Goal: Entertainment & Leisure: Consume media (video, audio)

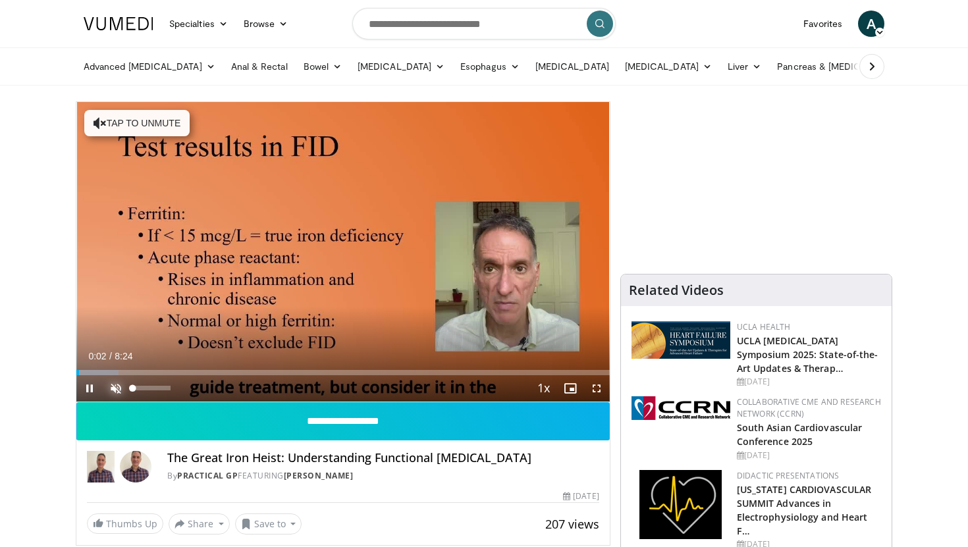
click at [119, 386] on span "Video Player" at bounding box center [116, 388] width 26 height 26
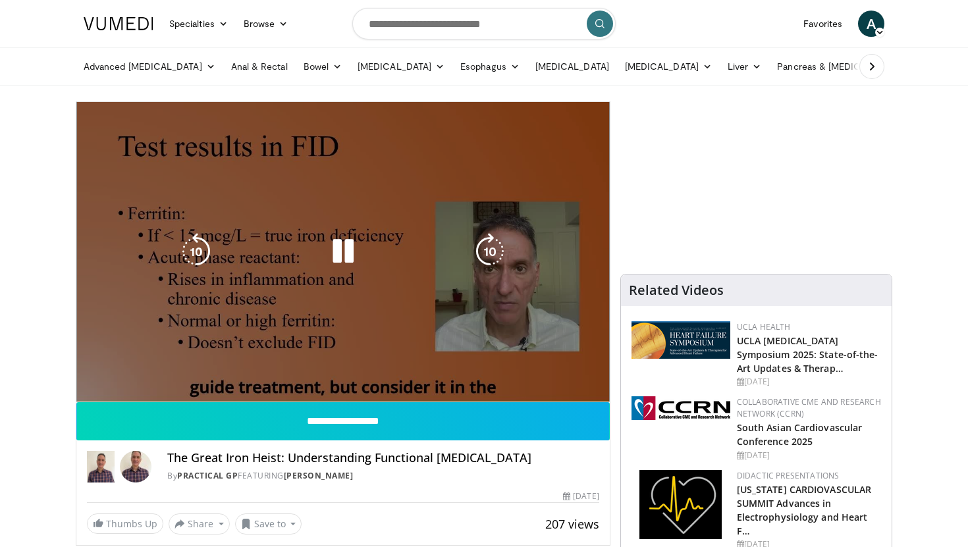
click at [87, 385] on video-js "**********" at bounding box center [342, 252] width 533 height 300
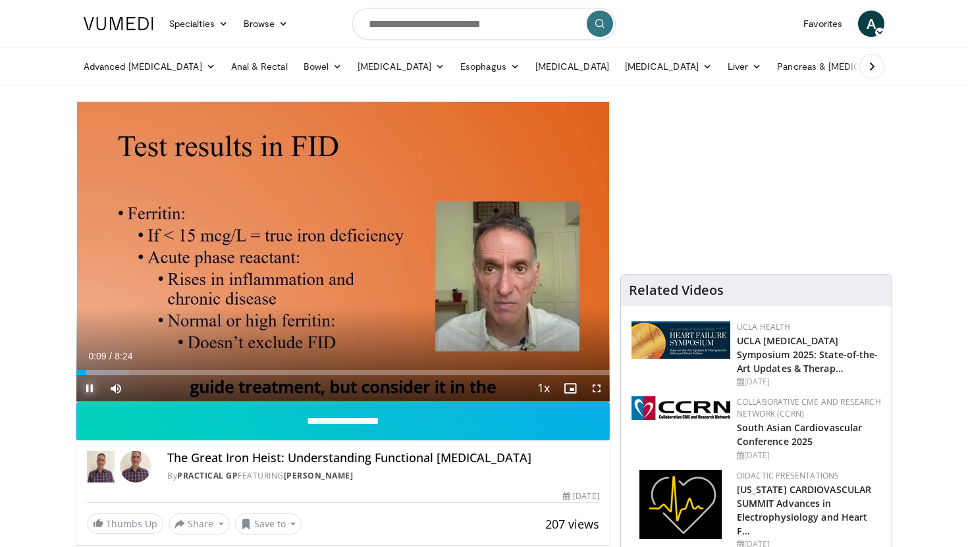
click at [88, 382] on span "Video Player" at bounding box center [89, 388] width 26 height 26
click at [88, 385] on span "Video Player" at bounding box center [89, 388] width 26 height 26
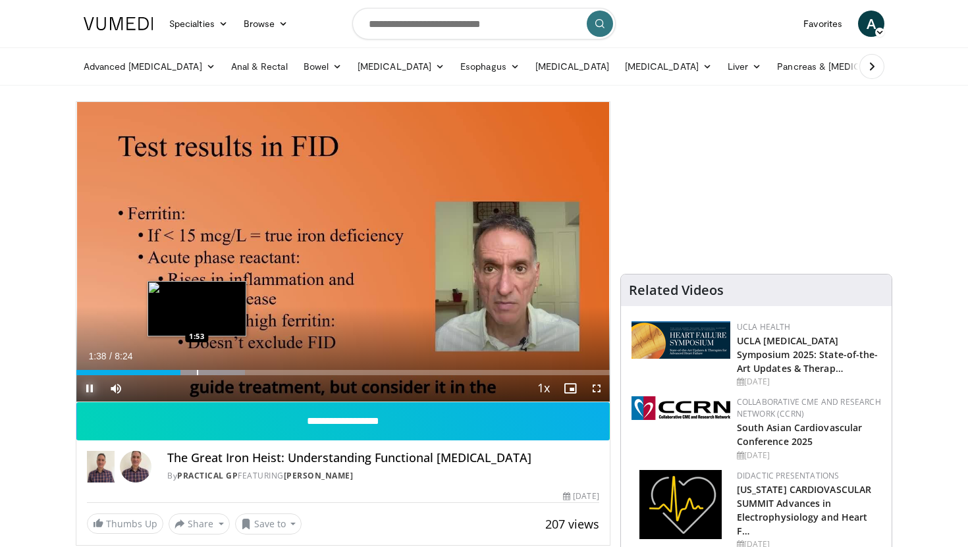
click at [197, 370] on div "Progress Bar" at bounding box center [197, 372] width 1 height 5
click at [213, 372] on div "Progress Bar" at bounding box center [213, 372] width 1 height 5
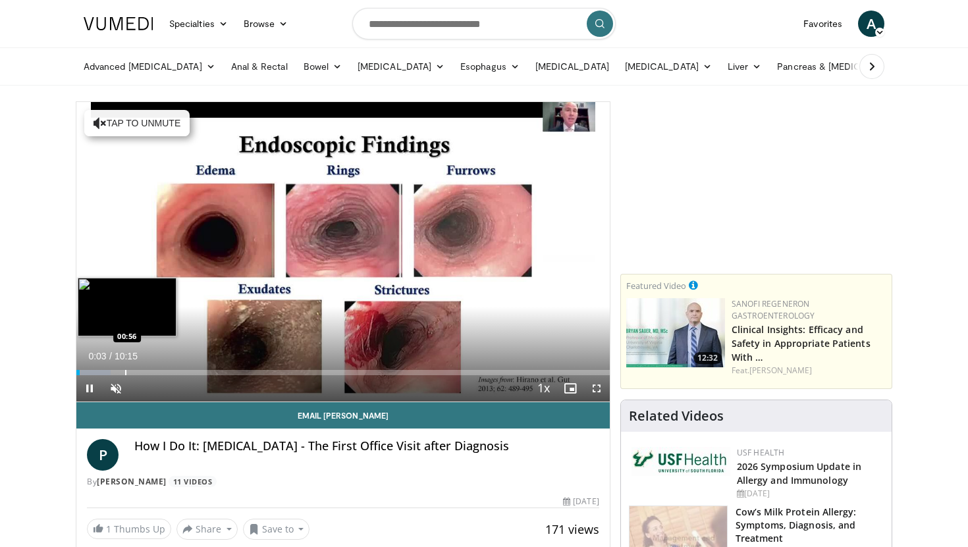
click at [125, 373] on div "Progress Bar" at bounding box center [125, 372] width 1 height 5
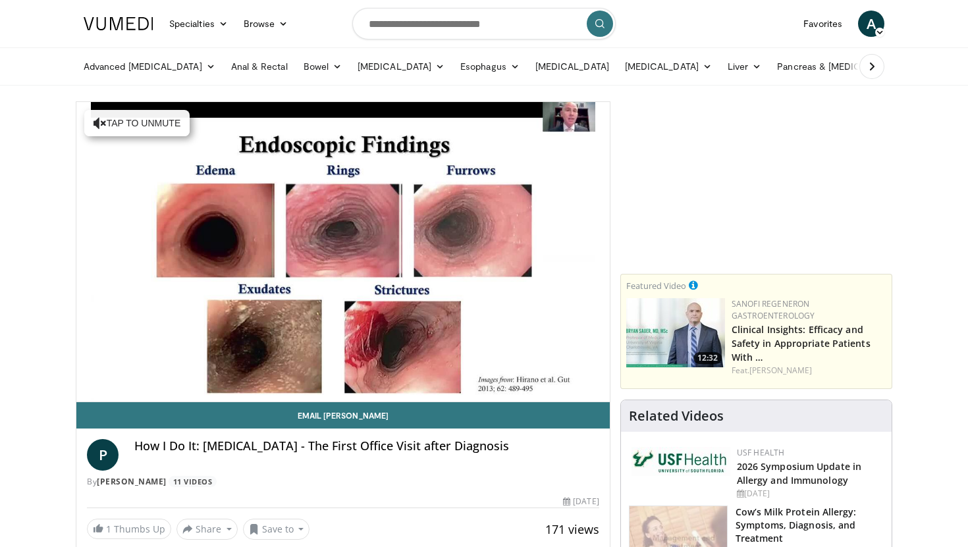
click at [109, 390] on video-js "**********" at bounding box center [342, 252] width 533 height 300
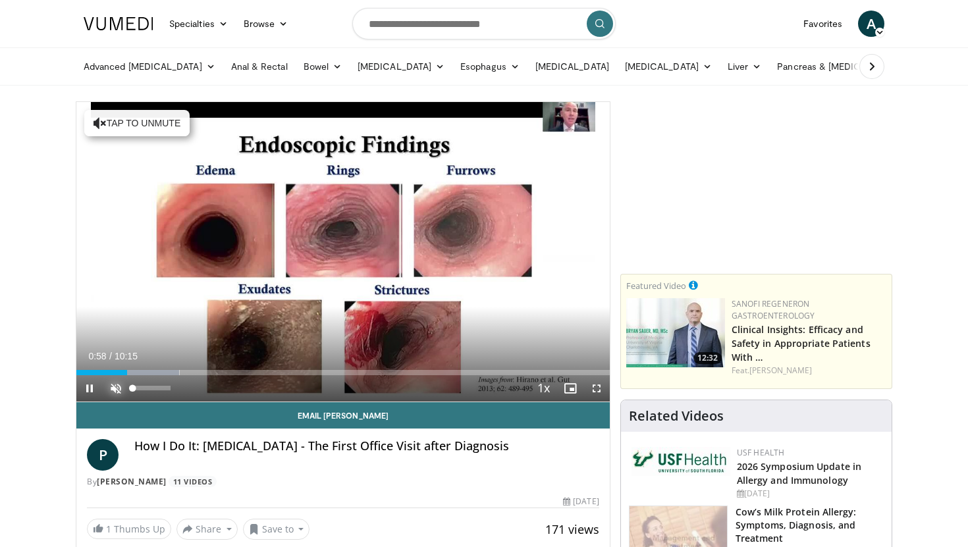
click at [112, 390] on span "Video Player" at bounding box center [116, 388] width 26 height 26
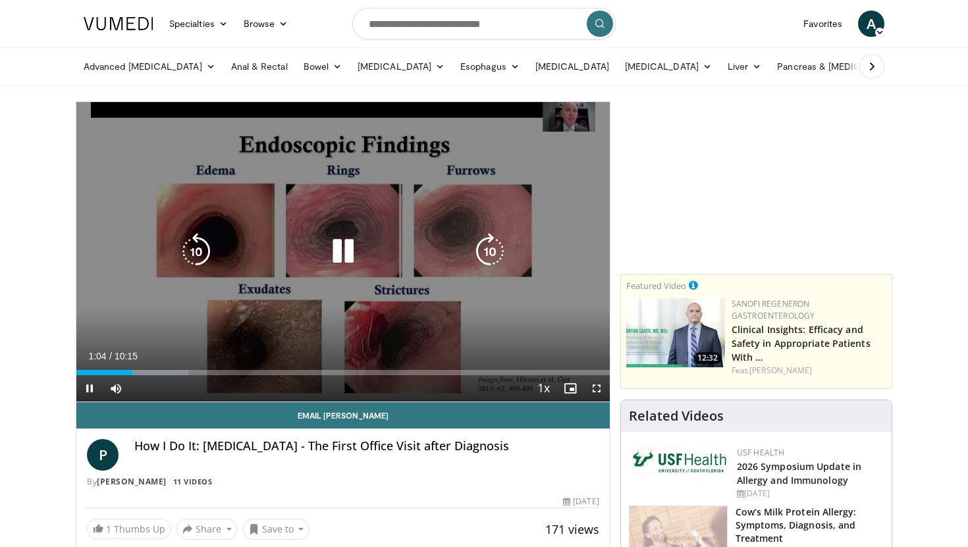
click at [525, 284] on div "10 seconds Tap to unmute" at bounding box center [342, 252] width 533 height 300
click at [344, 256] on icon "Video Player" at bounding box center [343, 251] width 37 height 37
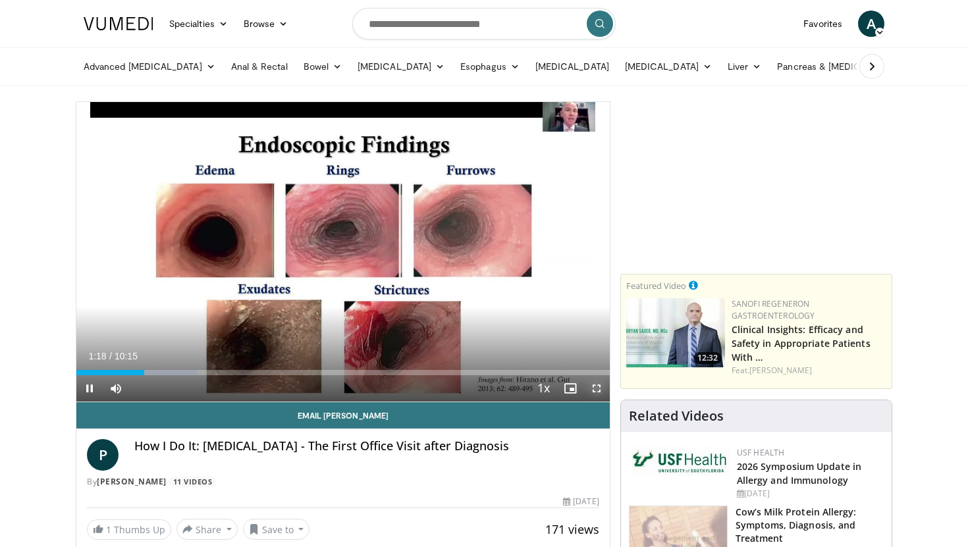
click at [590, 389] on span "Video Player" at bounding box center [596, 388] width 26 height 26
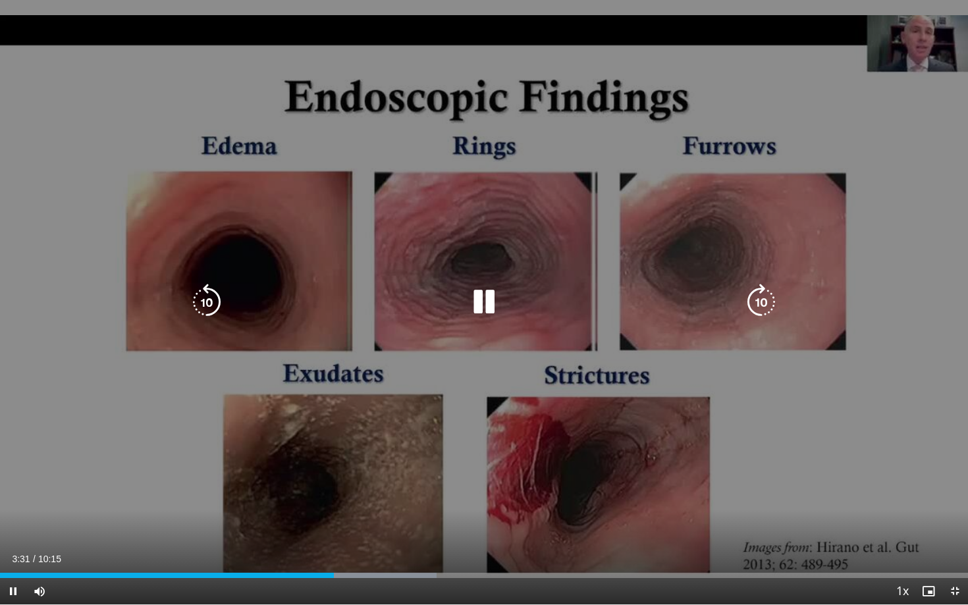
click at [757, 294] on icon "Video Player" at bounding box center [761, 302] width 37 height 37
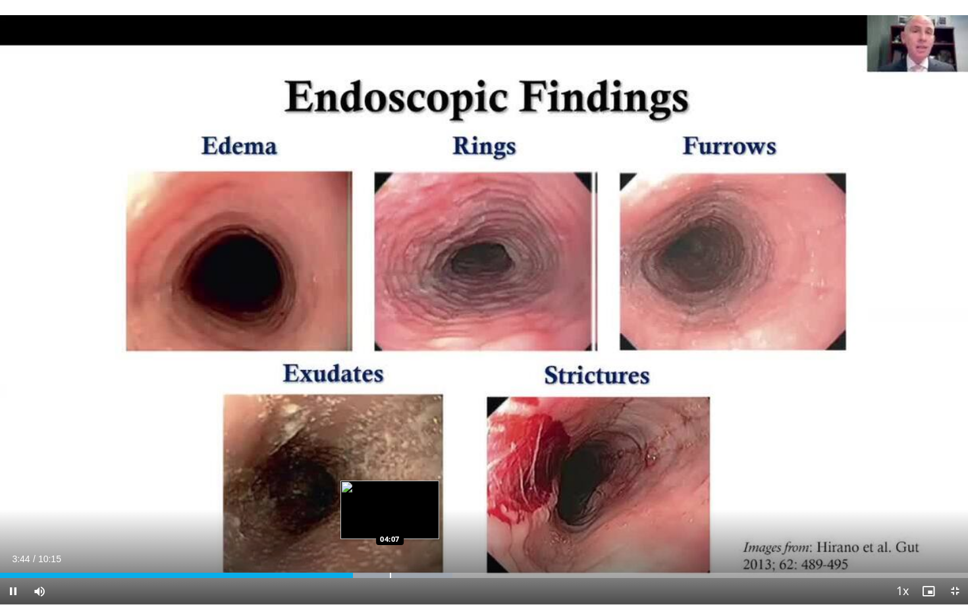
click at [389, 546] on div "Loaded : 46.71% 03:44 04:07" at bounding box center [484, 572] width 968 height 13
click at [415, 546] on div "Loaded : 50.35% 04:09 04:23" at bounding box center [484, 572] width 968 height 13
click at [398, 546] on div "Loaded : 53.16% 04:13 04:13" at bounding box center [484, 572] width 968 height 13
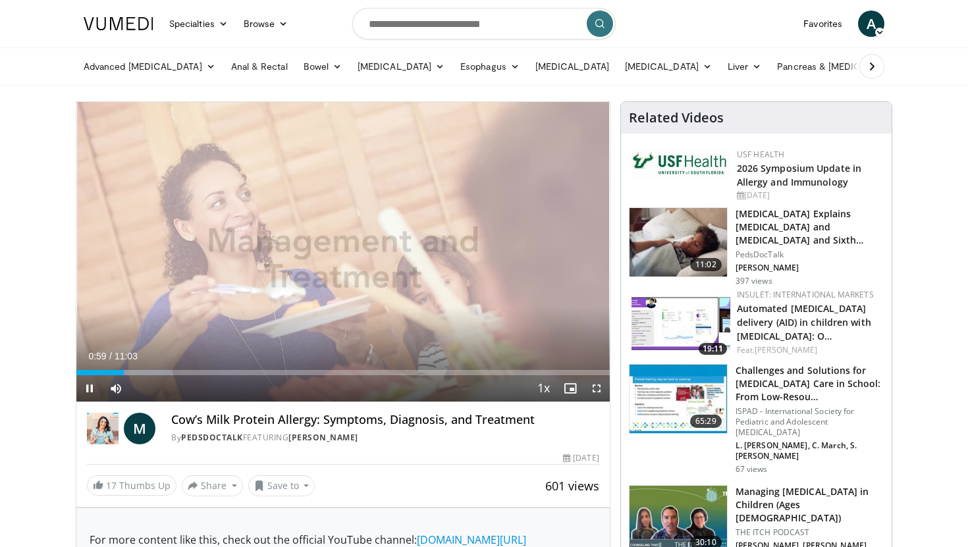
click at [521, 356] on div "Current Time 0:59 / Duration 11:03" at bounding box center [342, 356] width 533 height 12
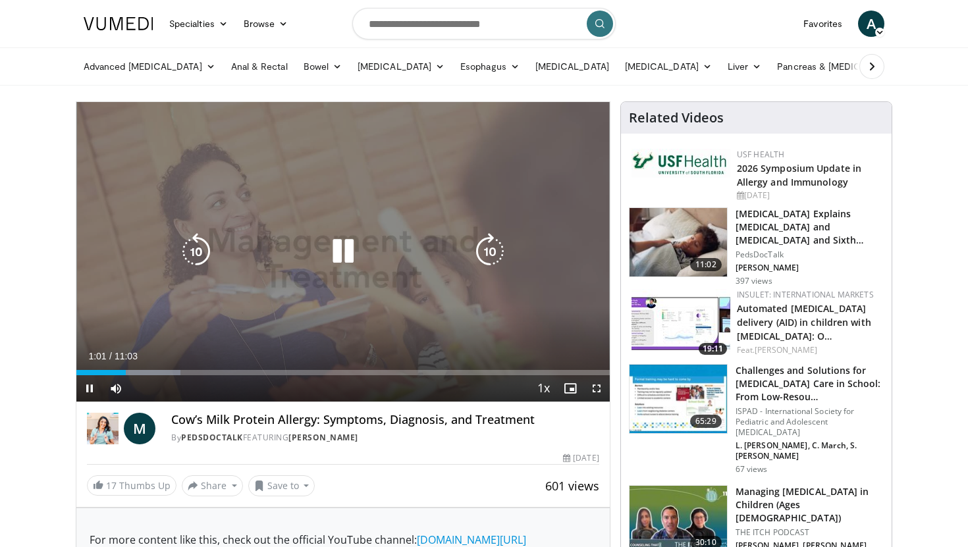
click at [357, 258] on icon "Video Player" at bounding box center [343, 251] width 37 height 37
click at [339, 242] on icon "Video Player" at bounding box center [343, 251] width 37 height 37
click at [351, 244] on icon "Video Player" at bounding box center [343, 251] width 37 height 37
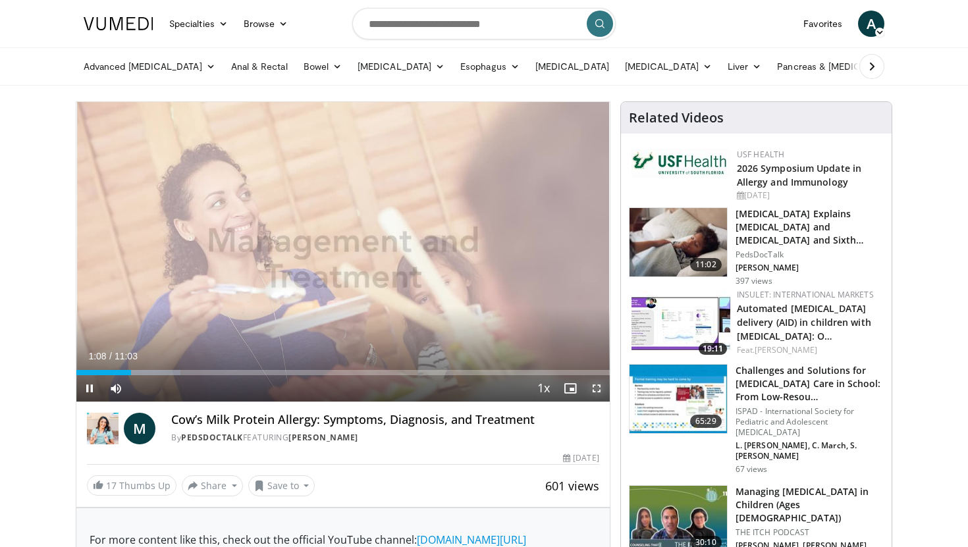
click at [604, 397] on span "Video Player" at bounding box center [596, 388] width 26 height 26
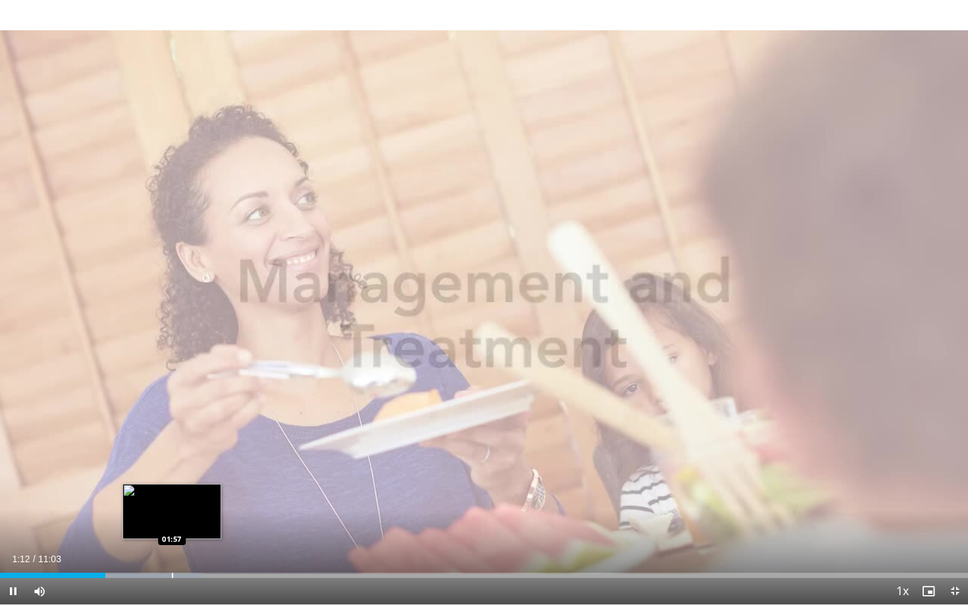
click at [172, 546] on div "Loaded : 21.05% 01:12 01:57" at bounding box center [484, 572] width 968 height 13
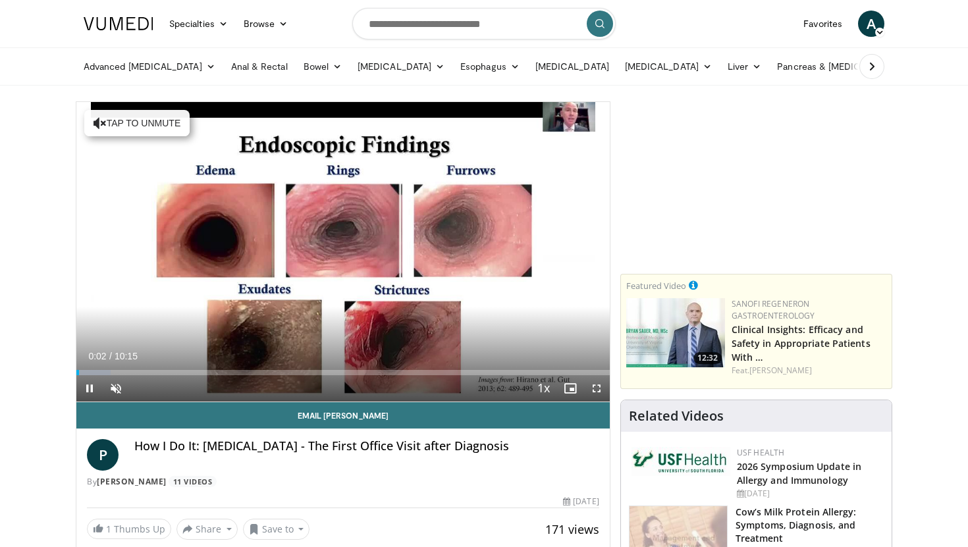
click at [401, 361] on div "Current Time 0:02 / Duration 10:15" at bounding box center [342, 356] width 533 height 12
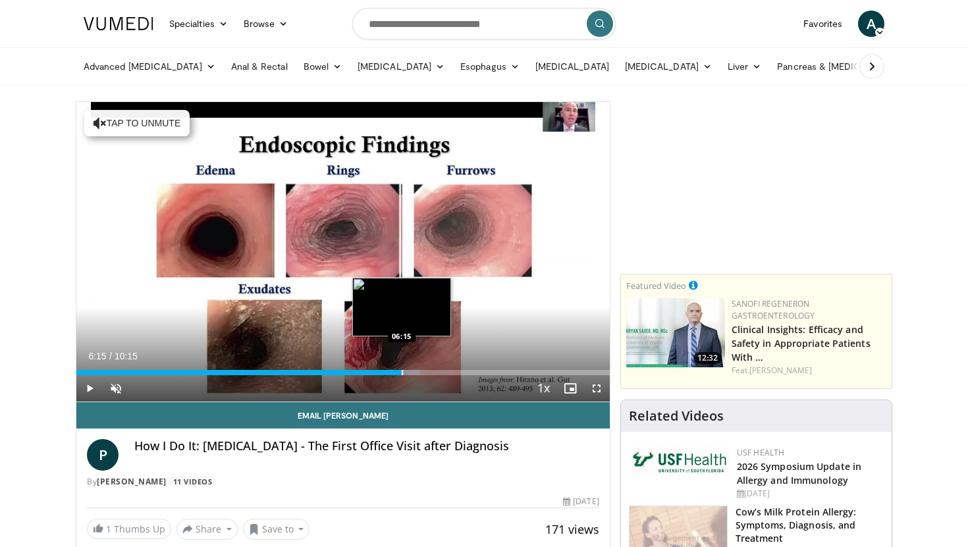
click at [402, 369] on div "Loaded : 64.45% 06:15 06:15" at bounding box center [342, 369] width 533 height 13
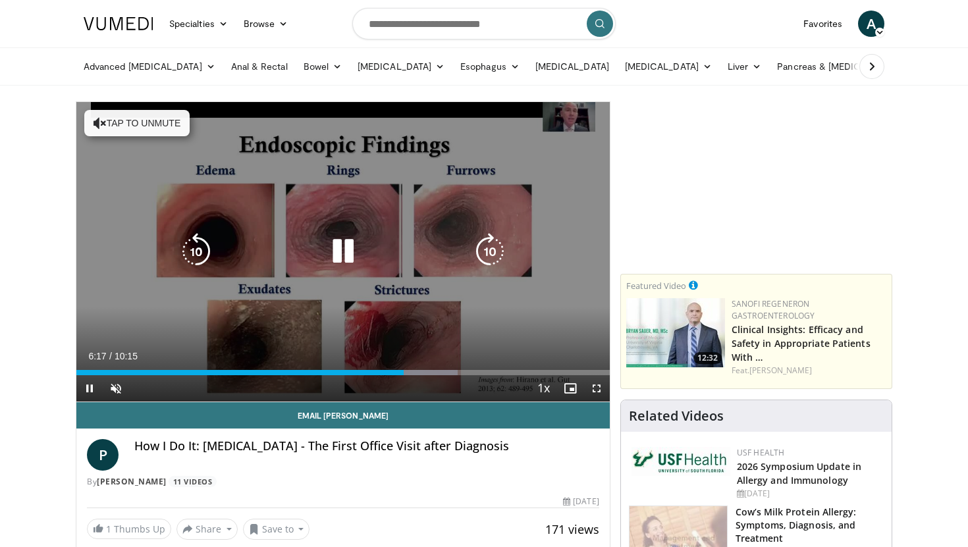
click at [491, 248] on icon "Video Player" at bounding box center [489, 251] width 37 height 37
click at [101, 115] on button "Tap to unmute" at bounding box center [136, 123] width 105 height 26
